Goal: Information Seeking & Learning: Learn about a topic

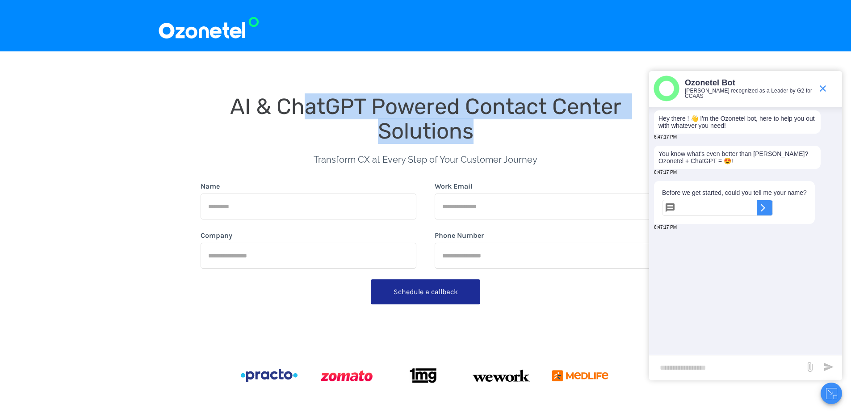
drag, startPoint x: 302, startPoint y: 110, endPoint x: 603, endPoint y: 121, distance: 301.4
click at [603, 121] on div "AI & ChatGPT Powered Contact Center Solutions" at bounding box center [426, 118] width 450 height 49
drag, startPoint x: 479, startPoint y: 135, endPoint x: 224, endPoint y: 98, distance: 256.8
click at [224, 98] on div "AI & ChatGPT Powered Contact Center Solutions" at bounding box center [426, 118] width 450 height 49
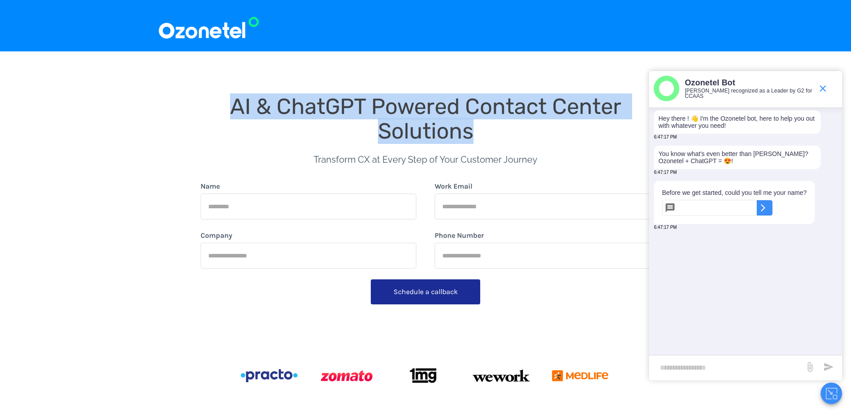
click at [224, 98] on div "AI & ChatGPT Powered Contact Center Solutions" at bounding box center [426, 118] width 450 height 49
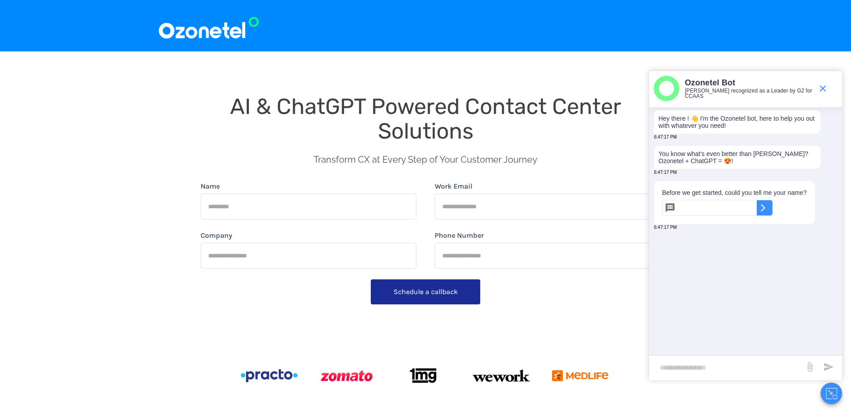
click at [203, 31] on img at bounding box center [209, 26] width 102 height 30
click at [219, 31] on img at bounding box center [209, 26] width 102 height 30
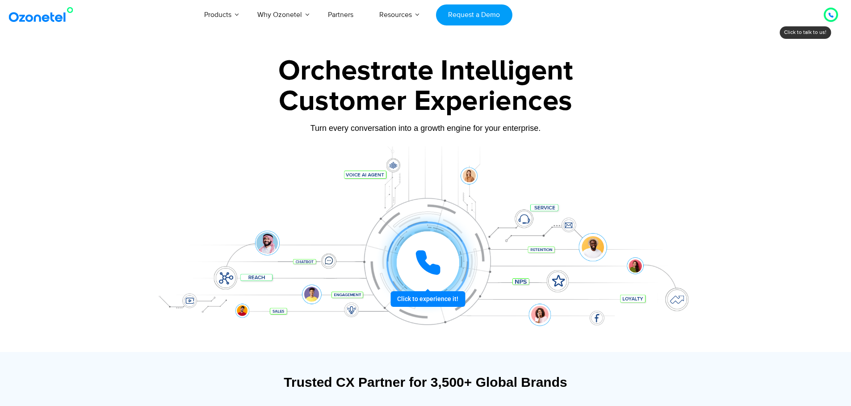
click at [427, 296] on div at bounding box center [428, 263] width 67 height 67
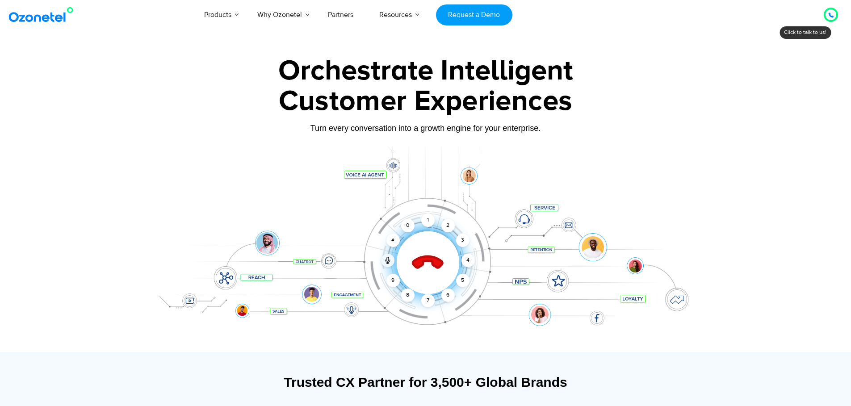
click at [247, 138] on div "Orchestrate Intelligent Customer Experiences Turn every conversation into a gro…" at bounding box center [426, 204] width 559 height 295
click at [432, 256] on icon at bounding box center [428, 263] width 38 height 38
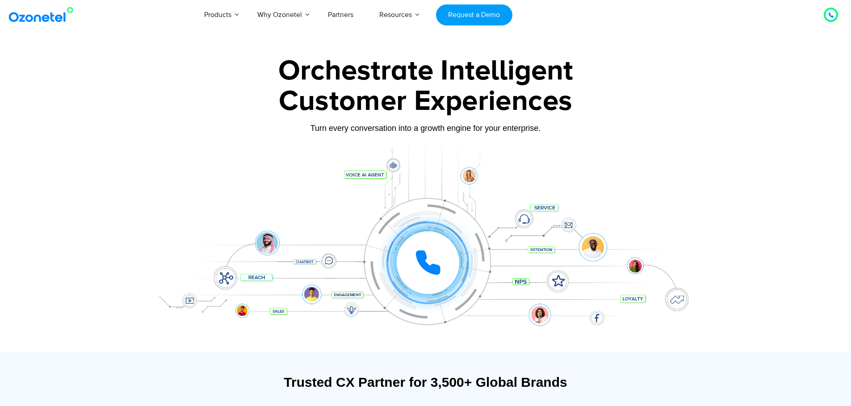
click at [327, 260] on div "Click to experience it! Call ended 1 2 3 4 5 6 7 8 9 # 0" at bounding box center [428, 245] width 554 height 36
drag, startPoint x: 336, startPoint y: 255, endPoint x: 320, endPoint y: 297, distance: 45.1
click at [336, 255] on div "Click to experience it! Call ended 1 2 3 4 5 6 7 8 9 # 0" at bounding box center [428, 245] width 554 height 36
drag, startPoint x: 320, startPoint y: 297, endPoint x: 348, endPoint y: 299, distance: 28.2
click at [323, 297] on div "Click to experience it! Call ended 1 2 3 4 5 6 7 8 9 # 0" at bounding box center [426, 245] width 559 height 152
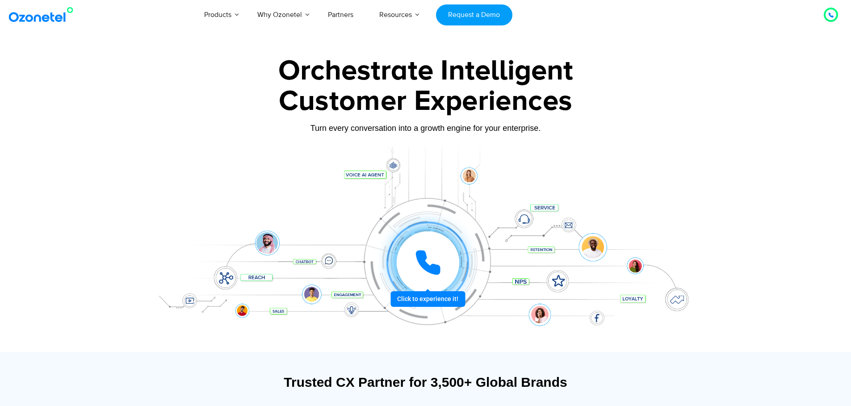
click at [426, 257] on icon at bounding box center [428, 263] width 22 height 22
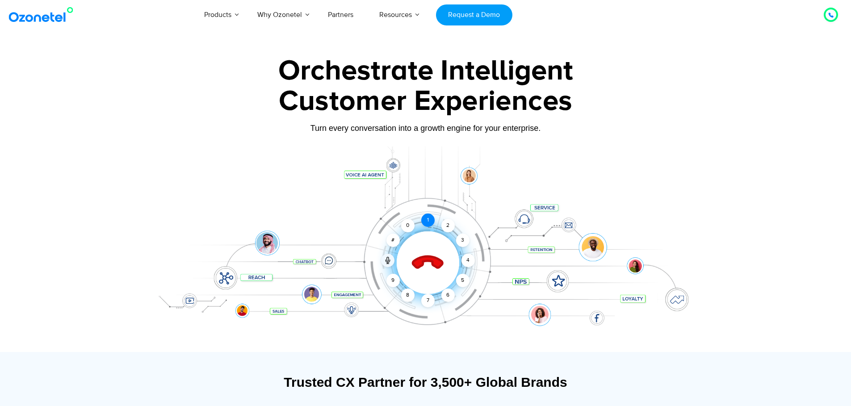
click at [429, 223] on div "1" at bounding box center [427, 220] width 13 height 13
click at [423, 262] on icon at bounding box center [427, 263] width 31 height 31
